Goal: Information Seeking & Learning: Understand process/instructions

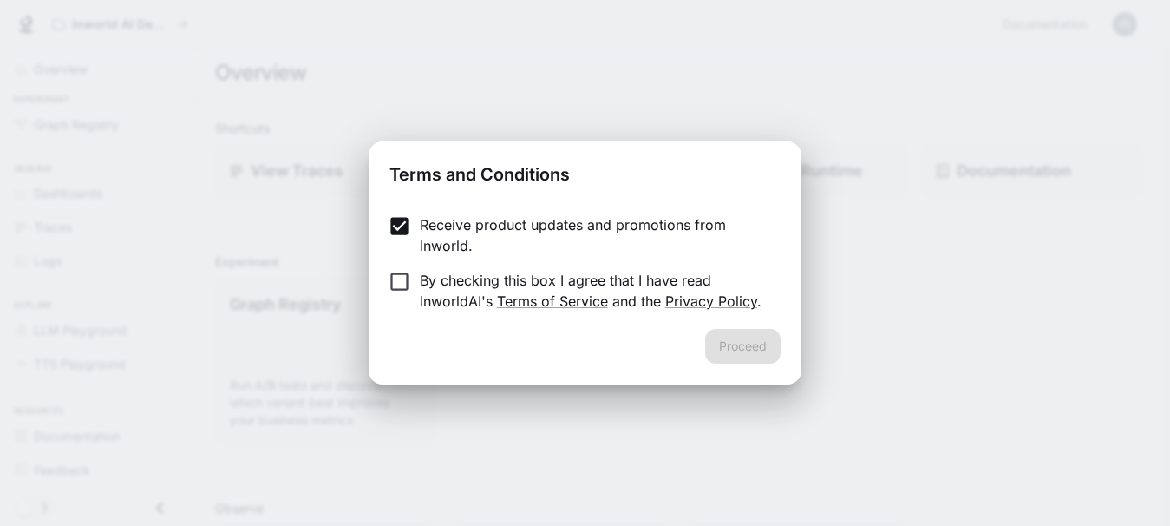
click at [562, 277] on p "By checking this box I agree that I have read InworldAI's Terms of Service and …" at bounding box center [593, 291] width 347 height 42
click at [733, 340] on button "Proceed" at bounding box center [742, 346] width 75 height 35
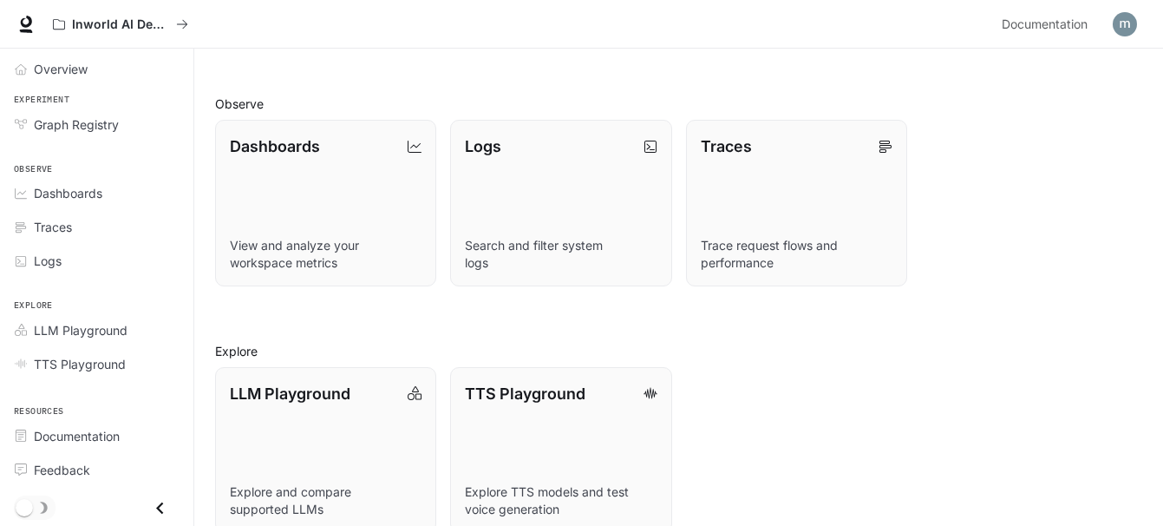
scroll to position [432, 0]
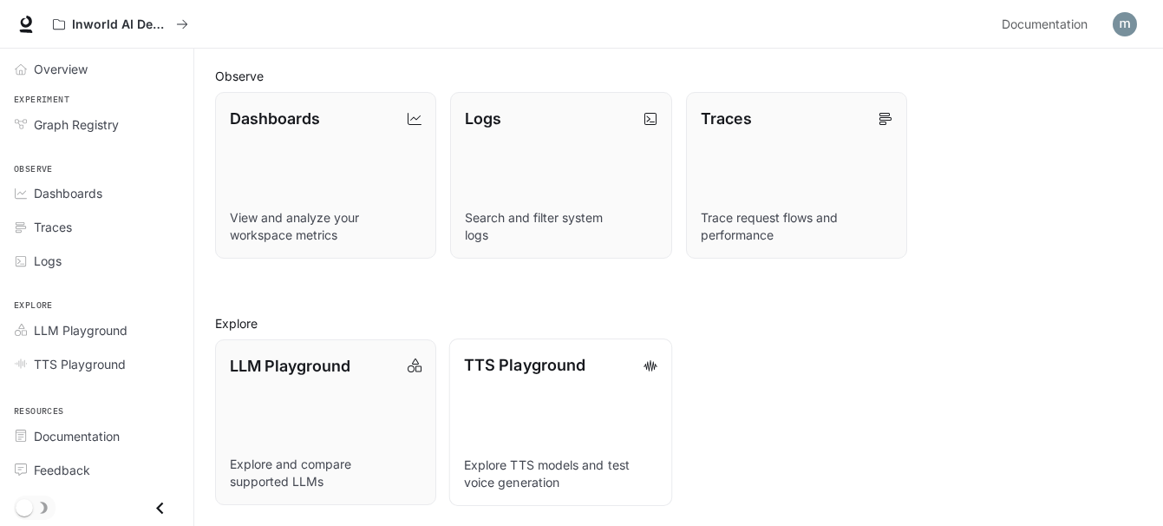
click at [574, 367] on p "TTS Playground" at bounding box center [524, 364] width 121 height 23
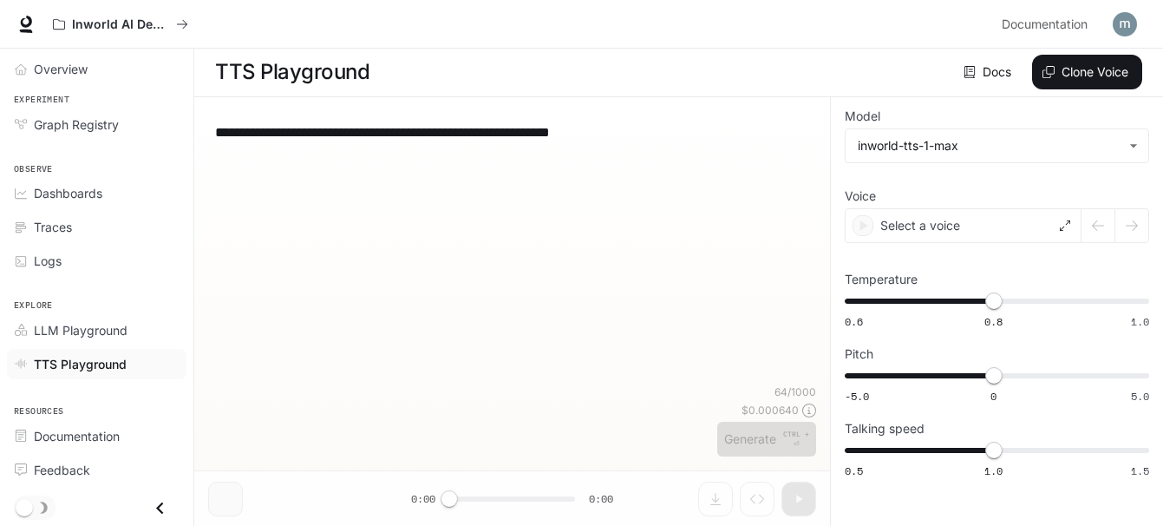
scroll to position [1, 0]
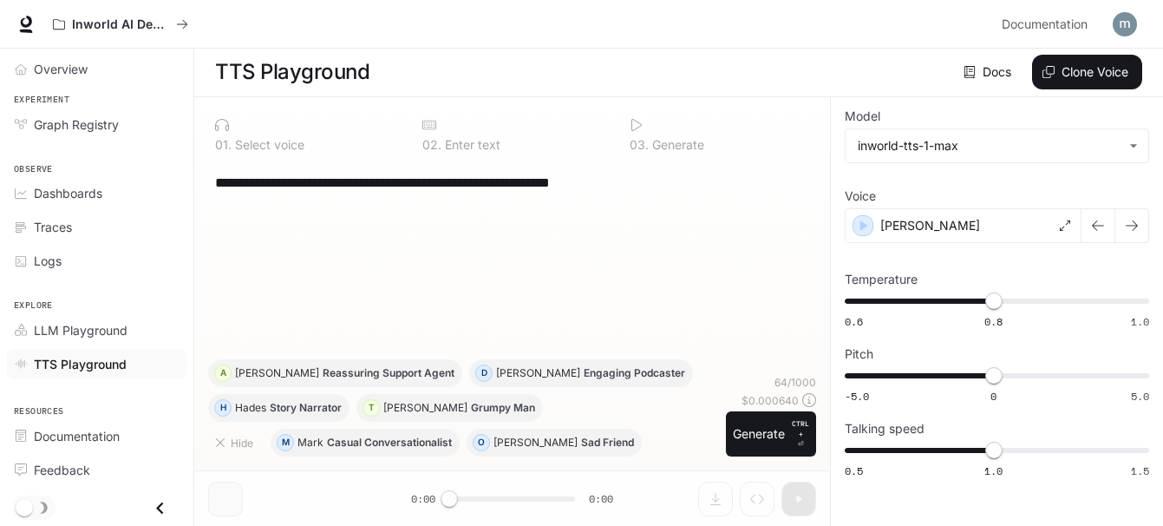
click at [989, 71] on link "Docs" at bounding box center [989, 72] width 58 height 35
